Goal: Information Seeking & Learning: Learn about a topic

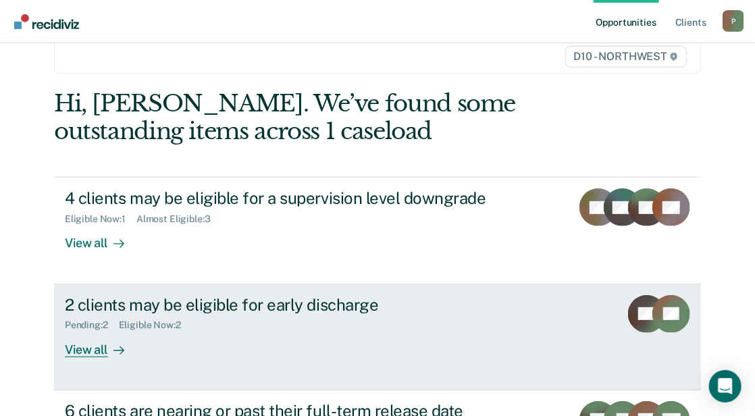
scroll to position [203, 0]
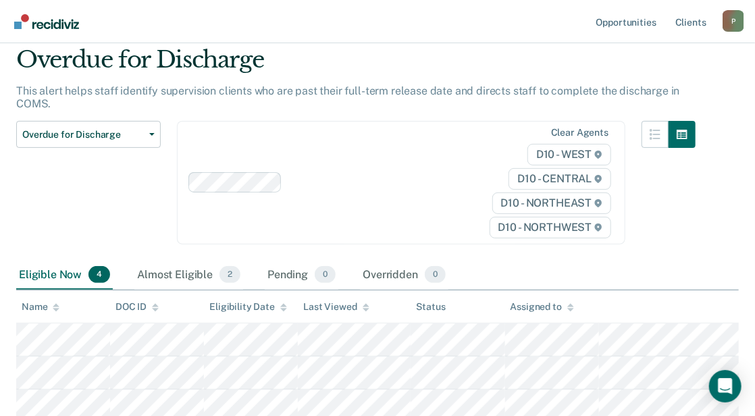
scroll to position [135, 0]
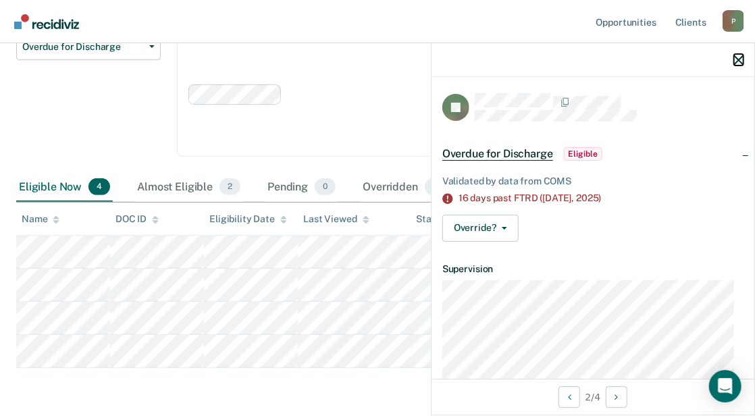
click at [734, 61] on icon "button" at bounding box center [738, 59] width 9 height 9
